Goal: Task Accomplishment & Management: Use online tool/utility

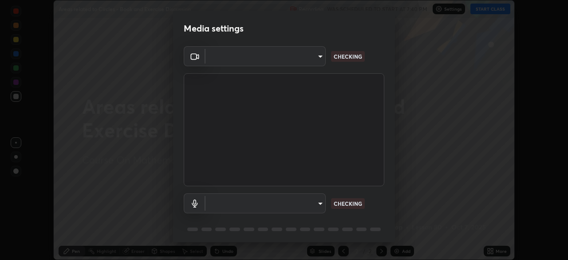
scroll to position [260, 568]
type input "3e25356f195e64551e879d1afeb1ef0f0a2c3c8c5562ca0bf2adaabd0d8e470d"
click at [319, 199] on body "Erase all Areas related to Circles - Book and Exercise Discussion Recording WAS…" at bounding box center [284, 130] width 568 height 260
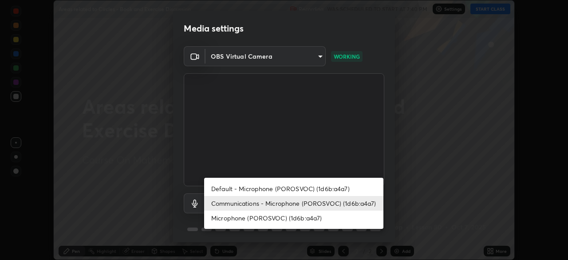
click at [356, 183] on li "Default - Microphone (POROSVOC) (1d6b:a4a7)" at bounding box center [293, 188] width 179 height 15
type input "default"
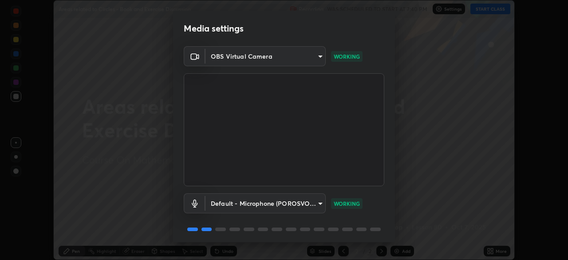
scroll to position [32, 0]
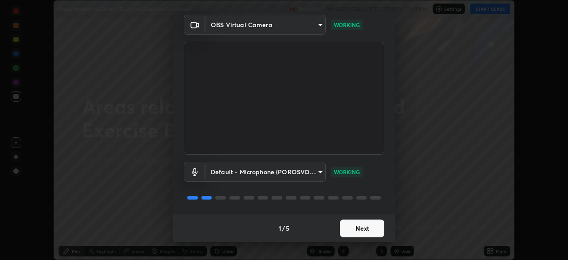
click at [369, 226] on button "Next" at bounding box center [362, 228] width 44 height 18
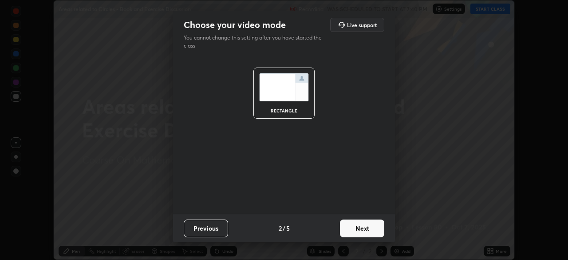
click at [365, 228] on button "Next" at bounding box center [362, 228] width 44 height 18
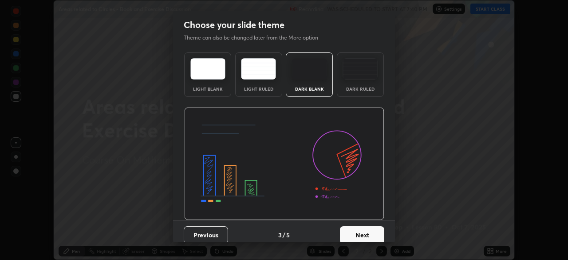
click at [360, 228] on button "Next" at bounding box center [362, 235] width 44 height 18
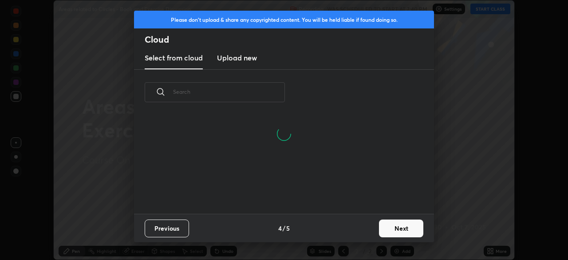
click at [400, 227] on button "Next" at bounding box center [401, 228] width 44 height 18
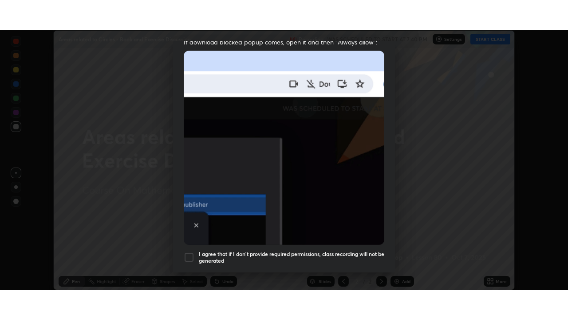
scroll to position [213, 0]
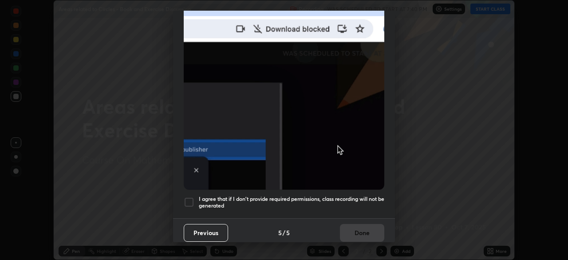
click at [336, 195] on h5 "I agree that if I don't provide required permissions, class recording will not …" at bounding box center [292, 202] width 186 height 14
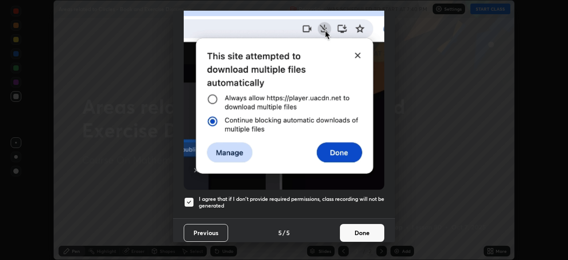
click at [366, 225] on button "Done" at bounding box center [362, 233] width 44 height 18
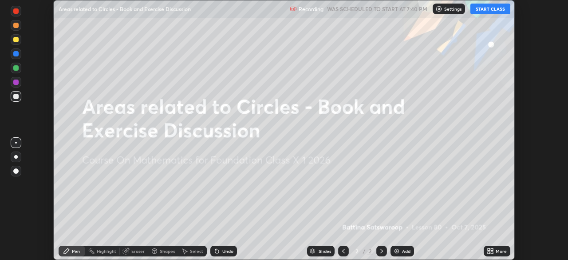
click at [407, 252] on div "Add" at bounding box center [406, 251] width 8 height 4
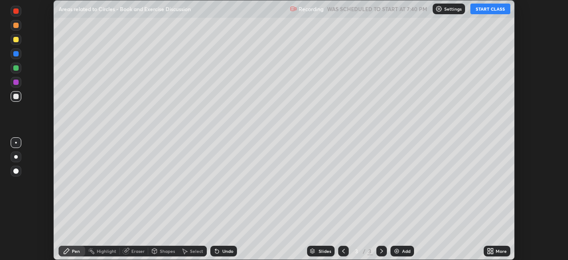
click at [499, 251] on div "More" at bounding box center [501, 251] width 11 height 4
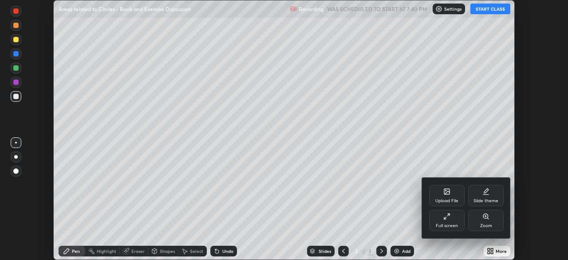
click at [456, 223] on div "Full screen" at bounding box center [447, 225] width 22 height 4
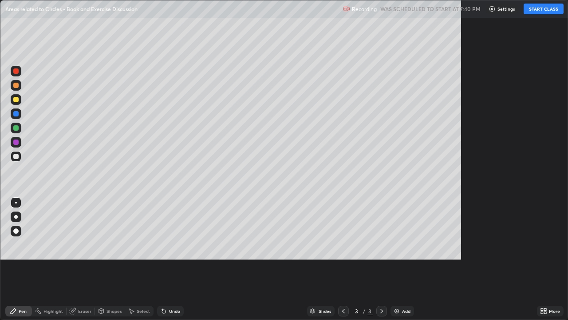
scroll to position [320, 568]
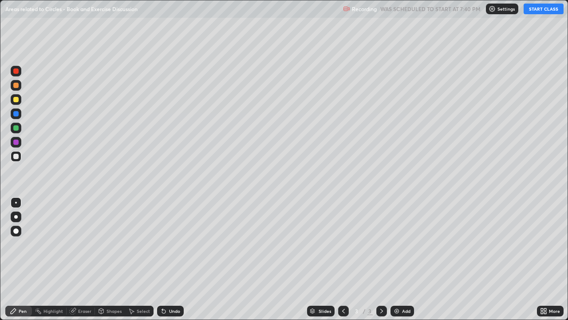
click at [539, 14] on button "START CLASS" at bounding box center [544, 9] width 40 height 11
click at [549, 9] on button "START CLASS" at bounding box center [544, 9] width 40 height 11
click at [15, 103] on div at bounding box center [16, 99] width 11 height 11
click at [111, 259] on div "Shapes" at bounding box center [114, 311] width 15 height 4
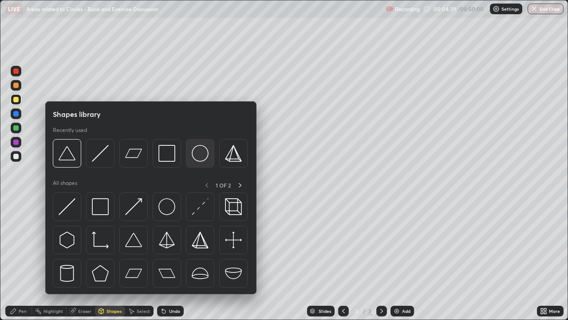
click at [201, 153] on img at bounding box center [200, 153] width 17 height 17
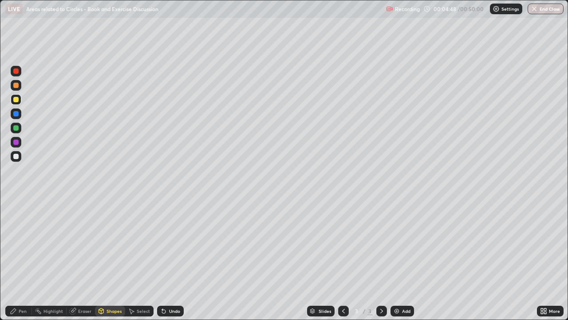
click at [16, 158] on div at bounding box center [15, 156] width 5 height 5
click at [109, 259] on div "Shapes" at bounding box center [114, 311] width 15 height 4
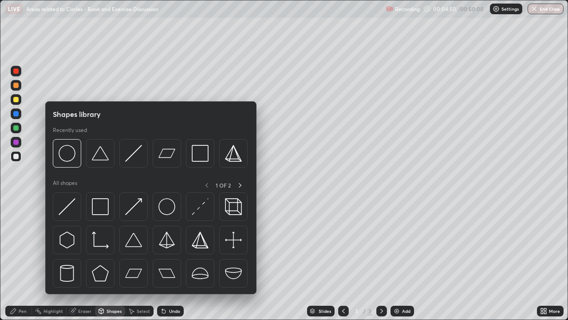
click at [69, 208] on img at bounding box center [67, 206] width 17 height 17
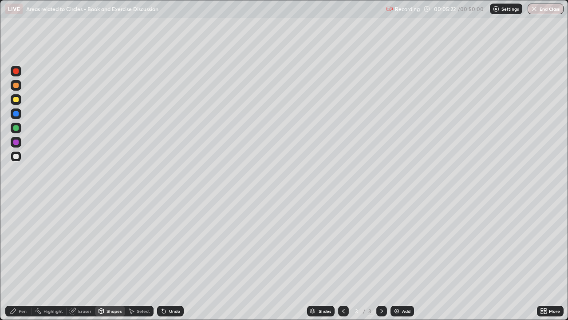
click at [172, 259] on div "Undo" at bounding box center [170, 310] width 27 height 11
click at [24, 259] on div "Pen" at bounding box center [18, 310] width 27 height 11
click at [20, 99] on div at bounding box center [16, 99] width 11 height 11
click at [83, 259] on div "Eraser" at bounding box center [84, 311] width 13 height 4
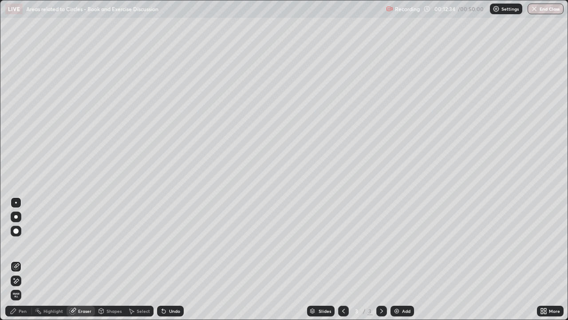
click at [18, 259] on icon at bounding box center [16, 280] width 5 height 4
click at [20, 259] on div "Pen" at bounding box center [23, 311] width 8 height 4
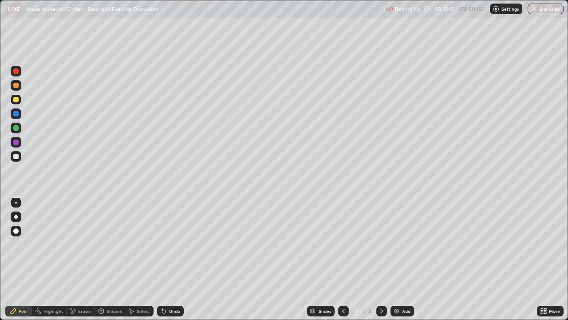
click at [77, 259] on div "Eraser" at bounding box center [81, 310] width 28 height 11
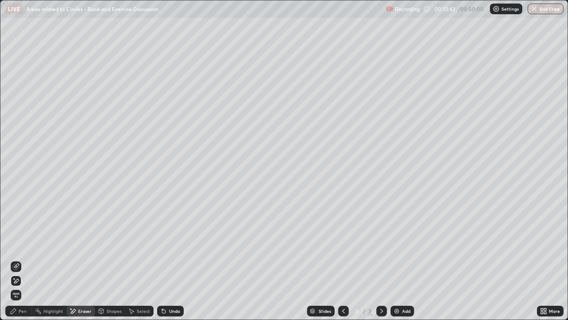
click at [14, 259] on icon at bounding box center [14, 278] width 1 height 1
click at [27, 259] on div "Pen" at bounding box center [18, 310] width 27 height 11
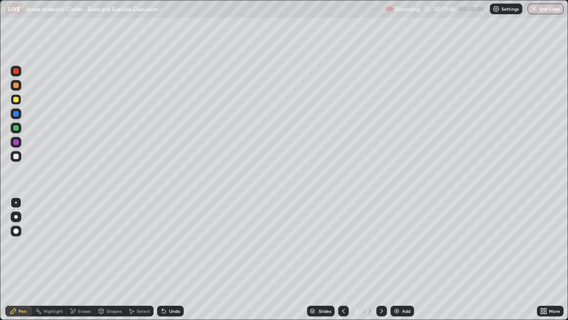
click at [17, 156] on div at bounding box center [15, 156] width 5 height 5
click at [79, 259] on div "Eraser" at bounding box center [84, 311] width 13 height 4
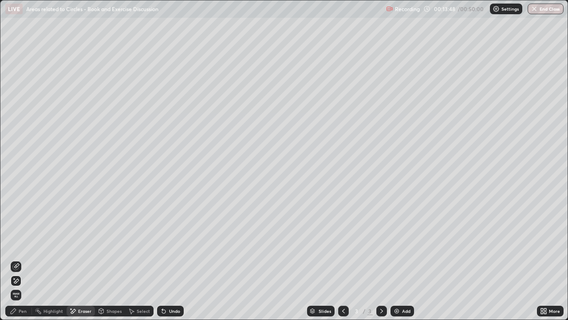
click at [22, 259] on div "Pen" at bounding box center [23, 311] width 8 height 4
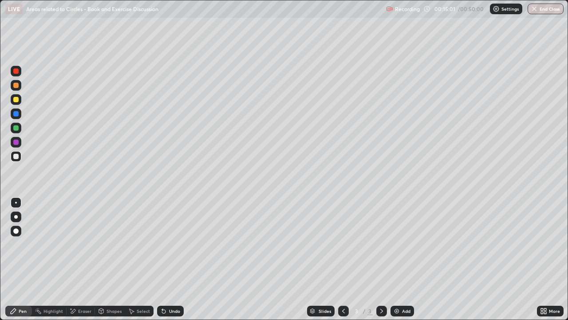
click at [24, 178] on div "Erase all" at bounding box center [15, 160] width 21 height 284
click at [87, 259] on div "Eraser" at bounding box center [81, 310] width 28 height 11
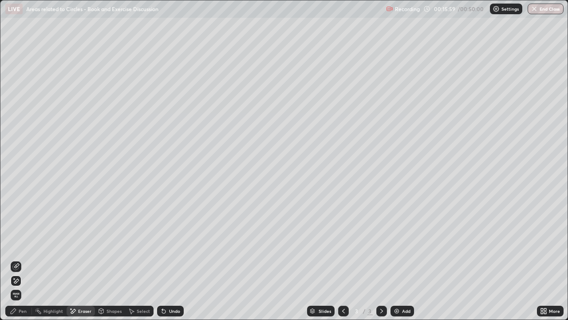
click at [398, 259] on img at bounding box center [396, 310] width 7 height 7
click at [24, 259] on div "Pen" at bounding box center [23, 311] width 8 height 4
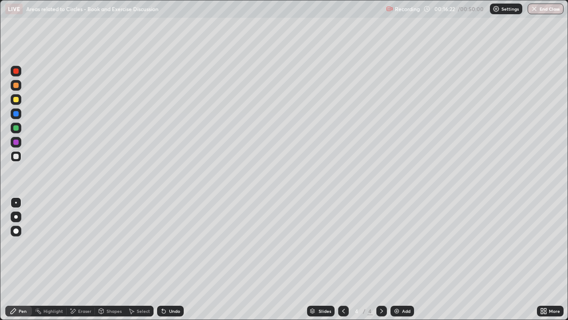
click at [343, 259] on div at bounding box center [343, 310] width 11 height 11
click at [380, 259] on icon at bounding box center [381, 310] width 7 height 7
click at [80, 259] on div "Eraser" at bounding box center [84, 311] width 13 height 4
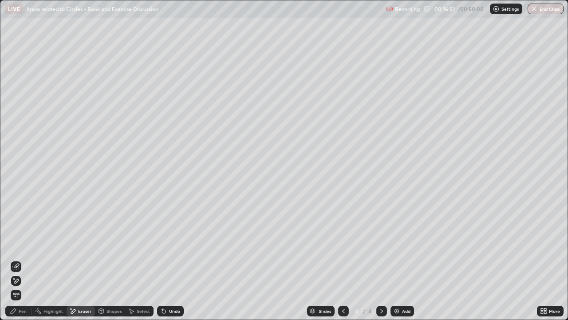
click at [28, 259] on div "Pen" at bounding box center [18, 310] width 27 height 11
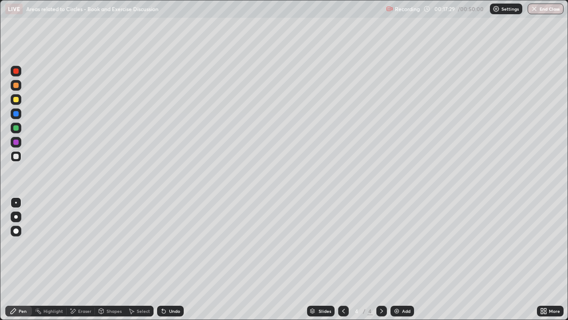
click at [343, 259] on icon at bounding box center [343, 310] width 7 height 7
click at [381, 259] on icon at bounding box center [381, 310] width 7 height 7
click at [82, 259] on div "Eraser" at bounding box center [81, 310] width 28 height 11
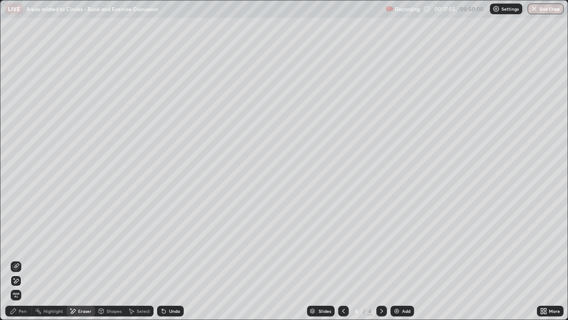
click at [17, 259] on div "Pen" at bounding box center [18, 310] width 27 height 11
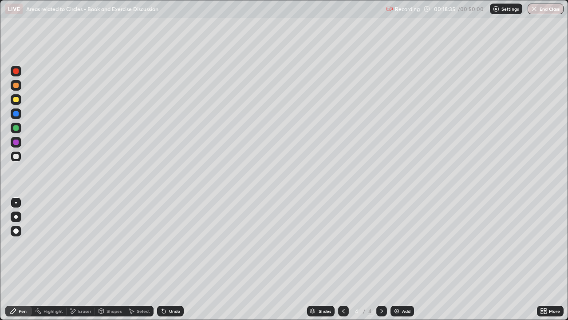
click at [343, 259] on icon at bounding box center [343, 310] width 7 height 7
click at [81, 259] on div "Eraser" at bounding box center [84, 311] width 13 height 4
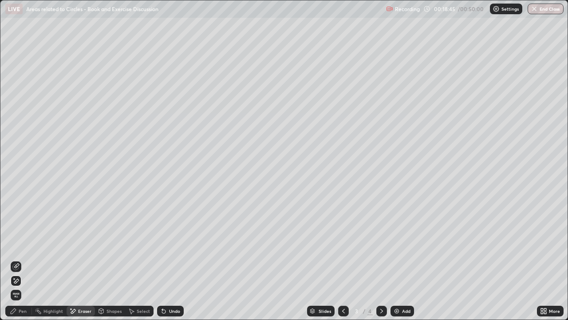
click at [24, 259] on div "Pen" at bounding box center [23, 311] width 8 height 4
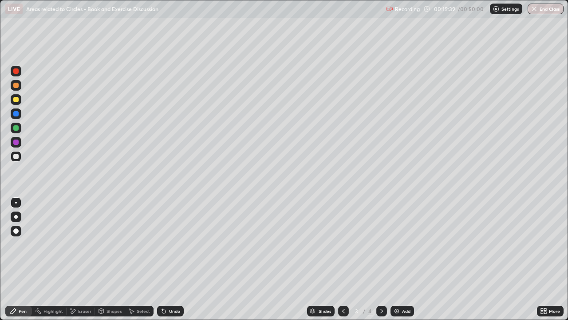
click at [17, 101] on div at bounding box center [15, 99] width 5 height 5
click at [87, 259] on div "Eraser" at bounding box center [84, 311] width 13 height 4
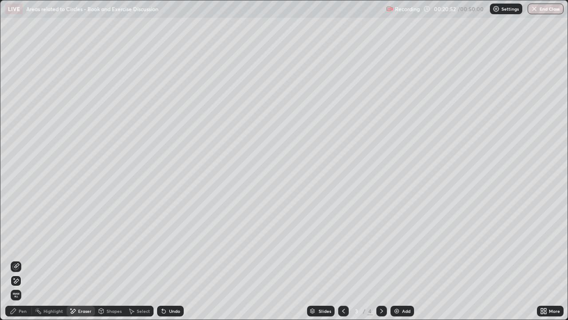
click at [24, 259] on div "Pen" at bounding box center [23, 311] width 8 height 4
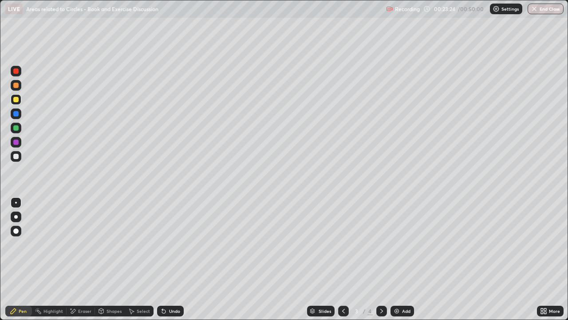
click at [84, 259] on div "Eraser" at bounding box center [81, 310] width 28 height 11
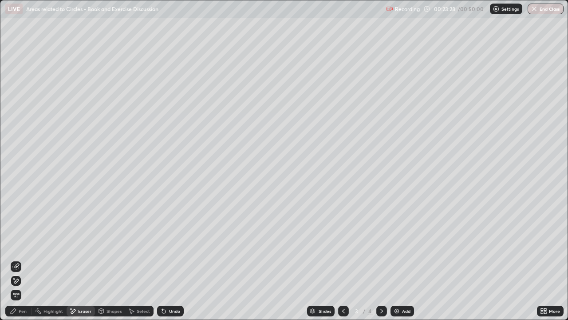
click at [20, 259] on div "Pen" at bounding box center [23, 311] width 8 height 4
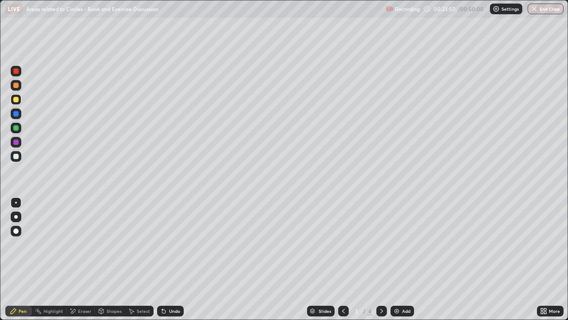
click at [402, 259] on div "Add" at bounding box center [406, 311] width 8 height 4
click at [18, 99] on div at bounding box center [15, 99] width 5 height 5
click at [109, 259] on div "Shapes" at bounding box center [114, 311] width 15 height 4
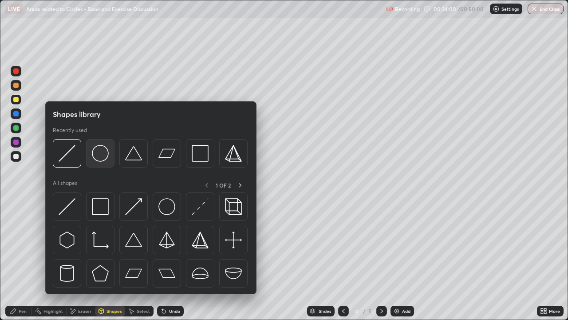
click at [105, 157] on img at bounding box center [100, 153] width 17 height 17
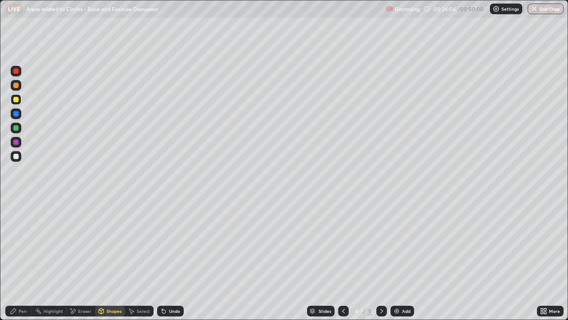
click at [111, 259] on div "Shapes" at bounding box center [114, 311] width 15 height 4
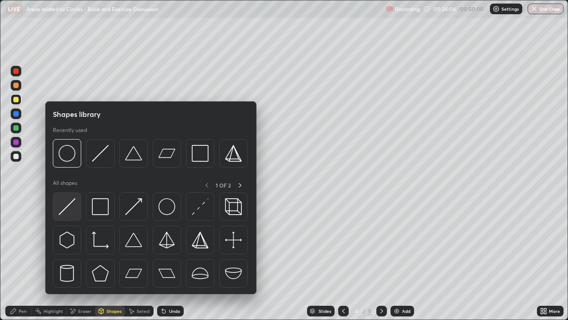
click at [69, 211] on img at bounding box center [67, 206] width 17 height 17
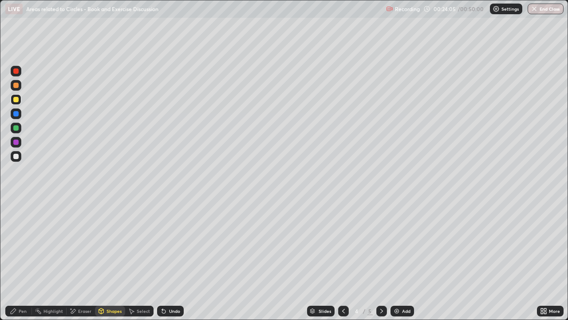
click at [16, 158] on div at bounding box center [15, 156] width 5 height 5
click at [21, 259] on div "Pen" at bounding box center [23, 311] width 8 height 4
click at [173, 259] on div "Undo" at bounding box center [174, 311] width 11 height 4
click at [108, 259] on div "Shapes" at bounding box center [114, 311] width 15 height 4
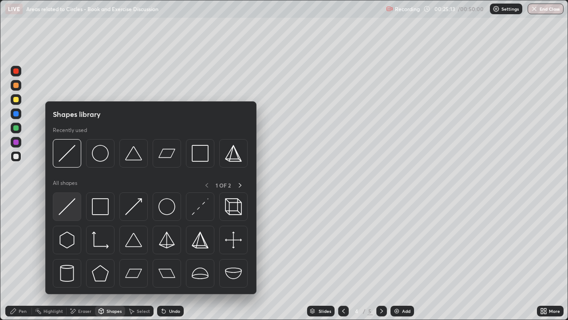
click at [67, 210] on img at bounding box center [67, 206] width 17 height 17
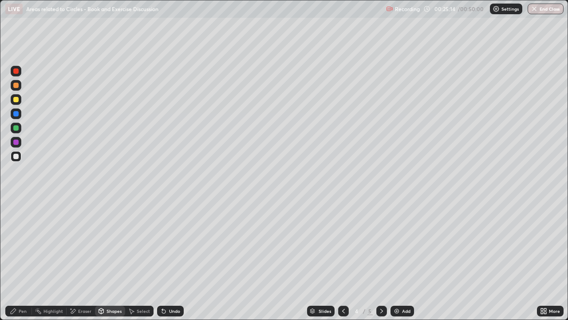
click at [16, 99] on div at bounding box center [15, 99] width 5 height 5
click at [25, 259] on div "Pen" at bounding box center [23, 311] width 8 height 4
click at [407, 259] on div "Add" at bounding box center [406, 311] width 8 height 4
click at [342, 259] on icon at bounding box center [343, 310] width 7 height 7
click at [385, 259] on icon at bounding box center [381, 310] width 7 height 7
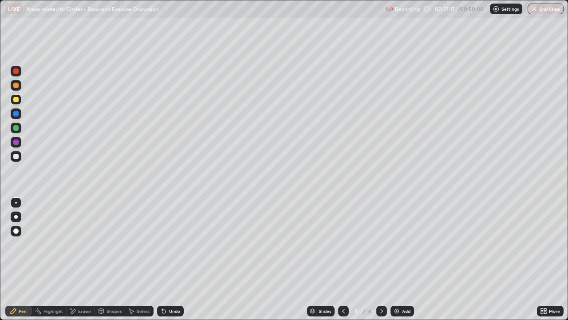
click at [170, 259] on div "Undo" at bounding box center [174, 311] width 11 height 4
click at [174, 259] on div "Undo" at bounding box center [174, 311] width 11 height 4
click at [169, 259] on div "Undo" at bounding box center [174, 311] width 11 height 4
click at [166, 259] on icon at bounding box center [163, 310] width 7 height 7
click at [163, 259] on icon at bounding box center [164, 311] width 4 height 4
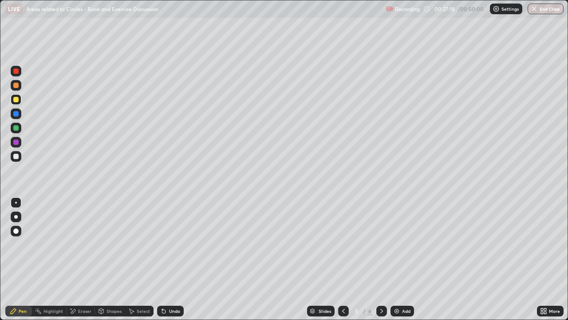
click at [164, 259] on icon at bounding box center [163, 310] width 7 height 7
click at [165, 259] on div "Undo" at bounding box center [170, 310] width 27 height 11
click at [167, 259] on div "Undo" at bounding box center [170, 310] width 27 height 11
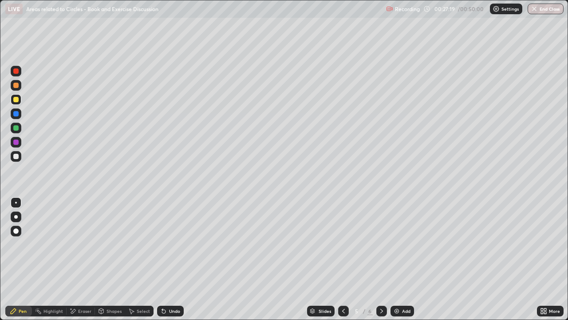
click at [164, 259] on div "Undo" at bounding box center [170, 310] width 27 height 11
click at [166, 259] on div "Undo" at bounding box center [170, 310] width 27 height 11
click at [344, 259] on icon at bounding box center [343, 310] width 7 height 7
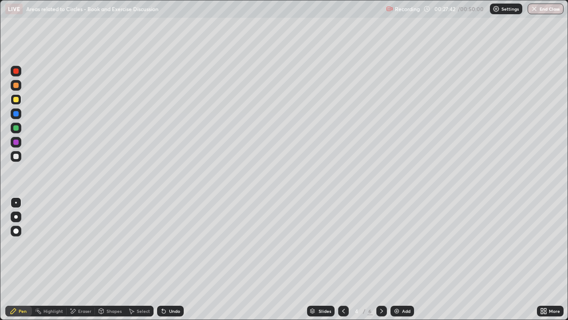
click at [382, 259] on icon at bounding box center [381, 310] width 7 height 7
click at [343, 259] on icon at bounding box center [343, 310] width 7 height 7
click at [381, 259] on icon at bounding box center [381, 310] width 7 height 7
click at [343, 259] on icon at bounding box center [343, 310] width 7 height 7
click at [142, 259] on div "Select" at bounding box center [143, 311] width 13 height 4
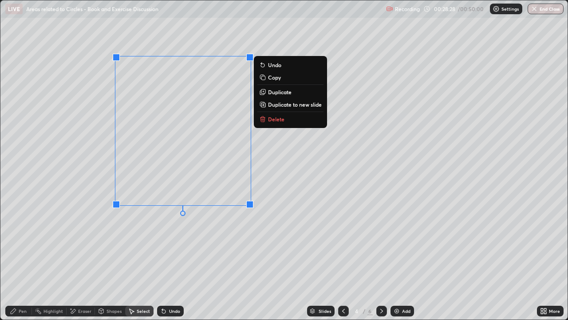
click at [284, 76] on button "Copy" at bounding box center [291, 77] width 66 height 11
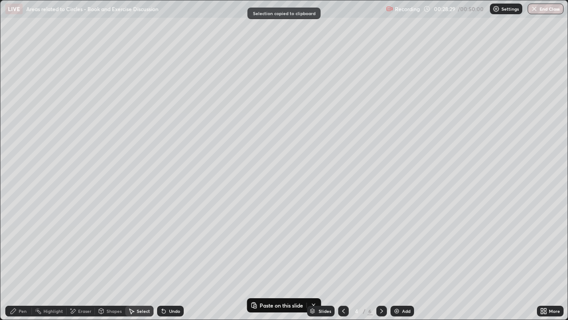
click at [381, 259] on icon at bounding box center [381, 310] width 7 height 7
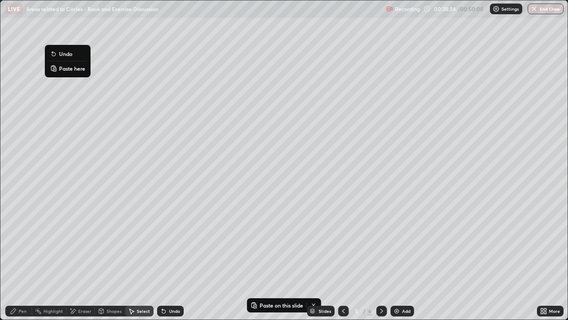
click at [73, 67] on p "Paste here" at bounding box center [72, 68] width 26 height 7
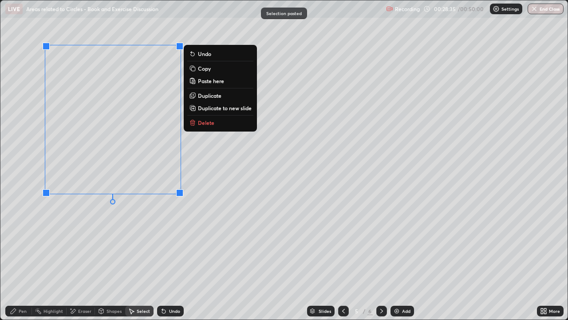
click at [226, 164] on div "0 ° Undo Copy Paste here Duplicate Duplicate to new slide Delete" at bounding box center [283, 159] width 567 height 319
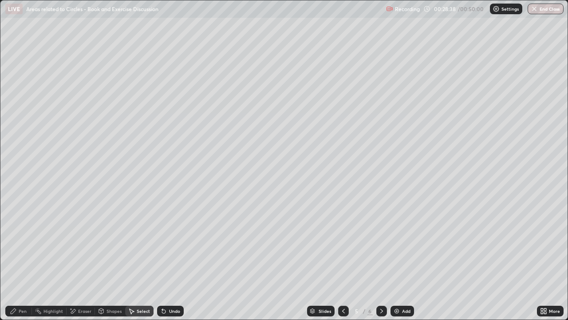
click at [85, 259] on div "Eraser" at bounding box center [84, 311] width 13 height 4
click at [27, 259] on div "Pen" at bounding box center [18, 310] width 27 height 11
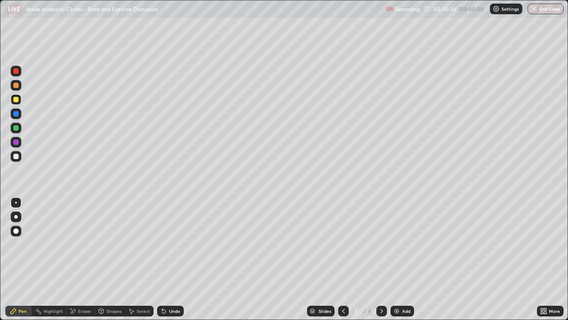
click at [343, 259] on icon at bounding box center [343, 310] width 7 height 7
click at [173, 259] on div "Undo" at bounding box center [174, 311] width 11 height 4
click at [166, 259] on div "Undo" at bounding box center [170, 310] width 27 height 11
click at [381, 259] on icon at bounding box center [381, 310] width 7 height 7
click at [343, 259] on icon at bounding box center [343, 310] width 7 height 7
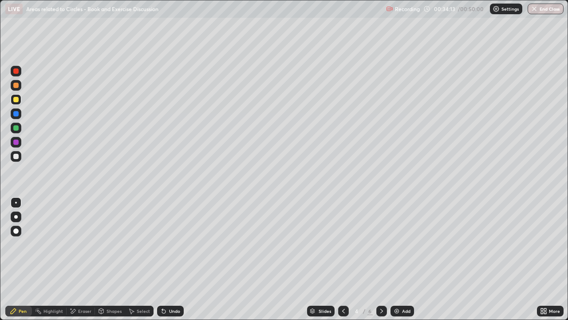
click at [381, 259] on icon at bounding box center [381, 310] width 7 height 7
click at [343, 259] on icon at bounding box center [343, 310] width 7 height 7
click at [406, 259] on div "Add" at bounding box center [403, 310] width 24 height 11
click at [110, 259] on div "Shapes" at bounding box center [114, 311] width 15 height 4
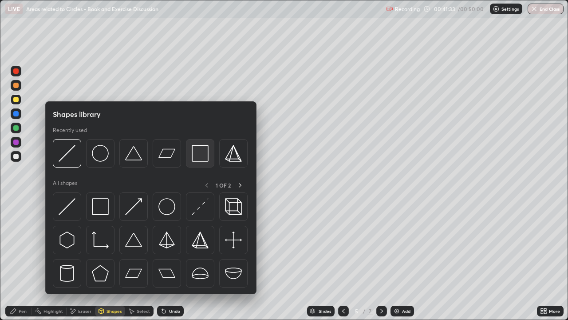
click at [201, 155] on img at bounding box center [200, 153] width 17 height 17
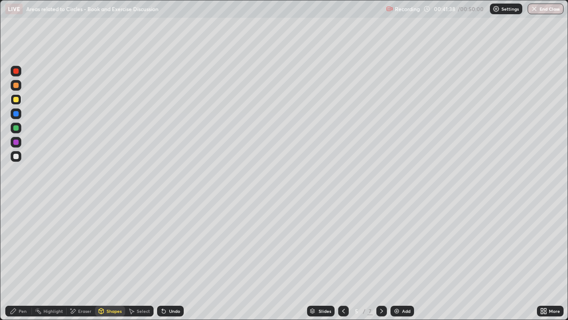
click at [18, 156] on div at bounding box center [15, 156] width 5 height 5
click at [174, 259] on div "Undo" at bounding box center [174, 311] width 11 height 4
click at [18, 259] on div "Pen" at bounding box center [18, 310] width 27 height 11
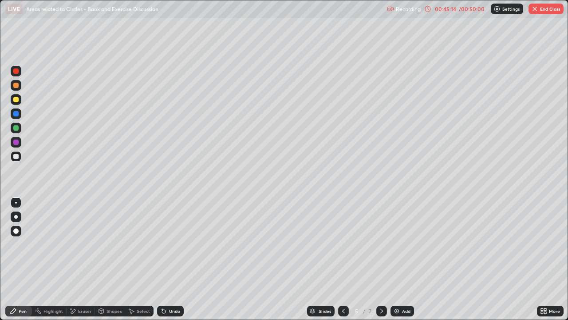
click at [80, 259] on div "Eraser" at bounding box center [84, 311] width 13 height 4
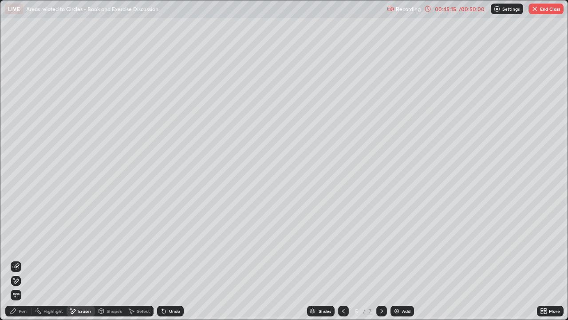
click at [20, 259] on div "Pen" at bounding box center [23, 311] width 8 height 4
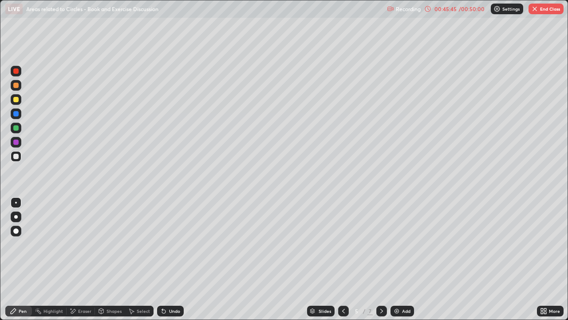
click at [470, 11] on div "/ 00:50:00" at bounding box center [472, 8] width 28 height 5
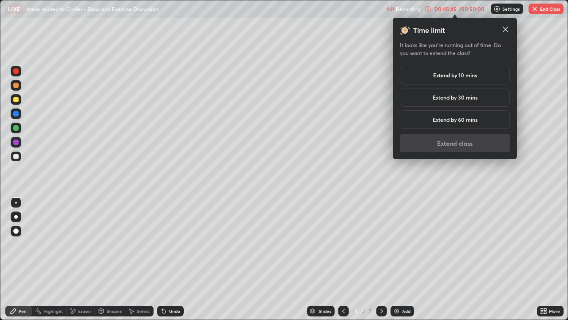
click at [483, 97] on div "Extend by 30 mins" at bounding box center [455, 97] width 110 height 19
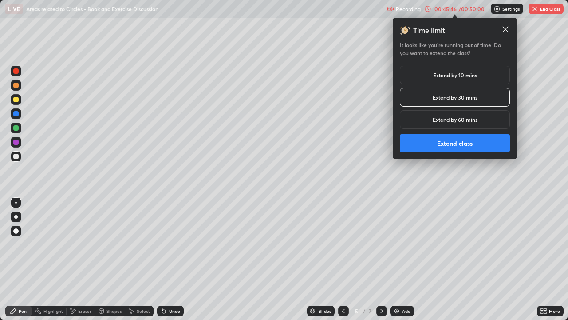
click at [491, 122] on div "Extend by 60 mins" at bounding box center [455, 119] width 110 height 19
click at [489, 144] on button "Extend class" at bounding box center [455, 143] width 110 height 18
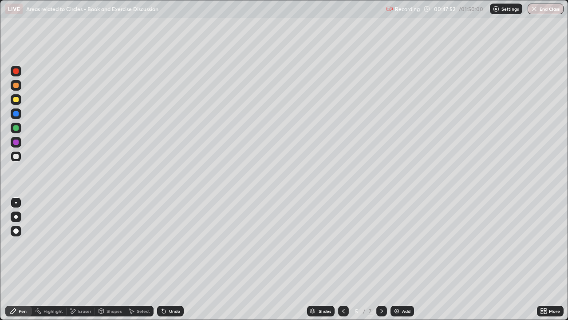
click at [551, 6] on button "End Class" at bounding box center [546, 9] width 36 height 11
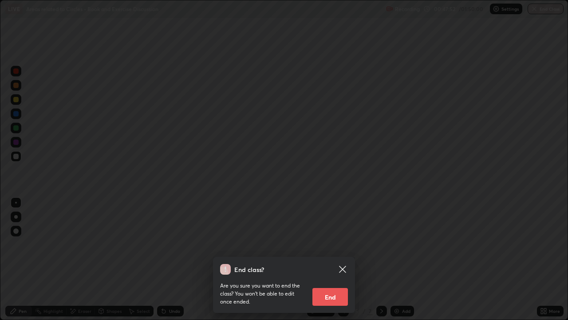
click at [342, 259] on button "End" at bounding box center [331, 297] width 36 height 18
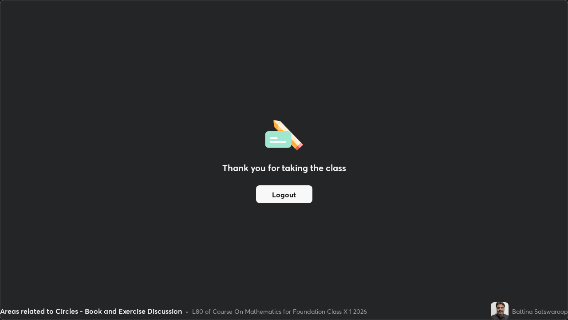
click at [303, 196] on button "Logout" at bounding box center [284, 194] width 56 height 18
